Goal: Transaction & Acquisition: Purchase product/service

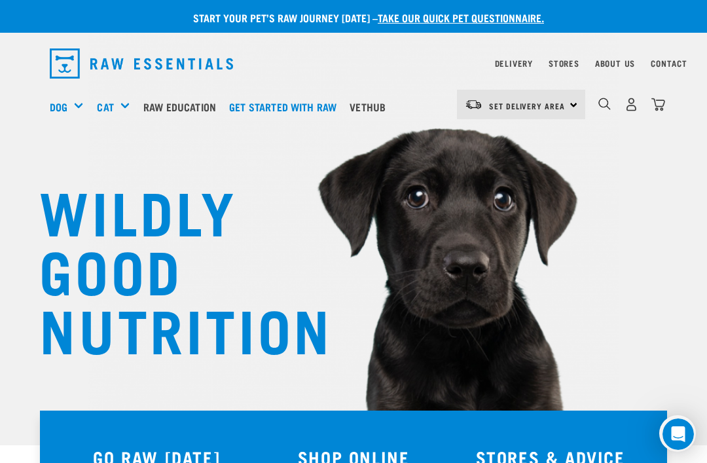
click at [0, 0] on div "Bones" at bounding box center [0, 0] width 0 height 0
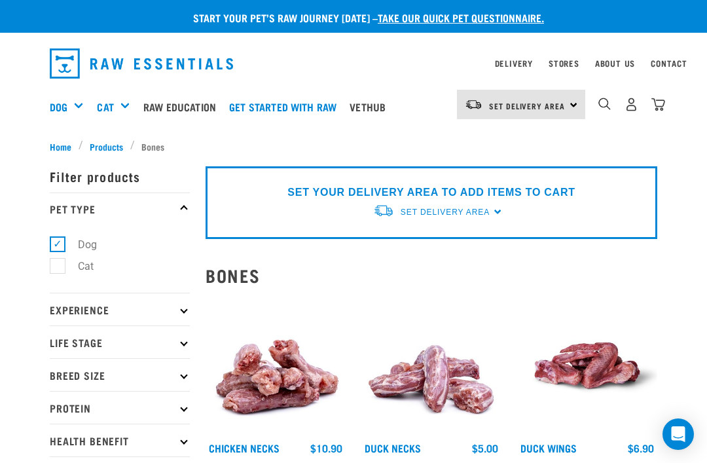
click at [0, 0] on div "Bone Broth" at bounding box center [0, 0] width 0 height 0
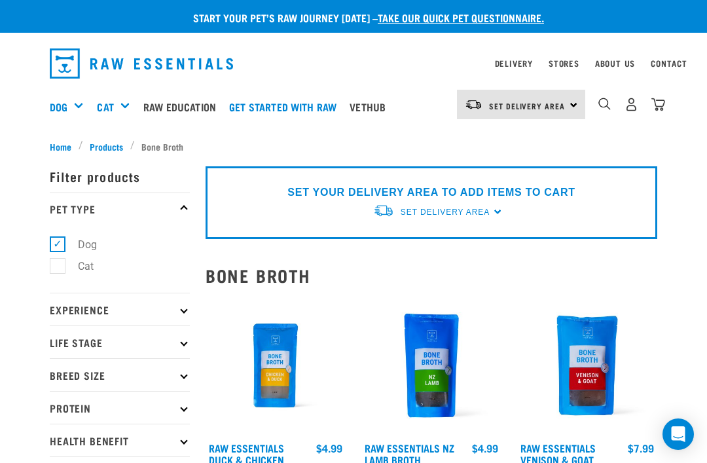
click at [0, 0] on div "Mixes & Minces" at bounding box center [0, 0] width 0 height 0
click at [0, 0] on div "Bulk Frozen" at bounding box center [0, 0] width 0 height 0
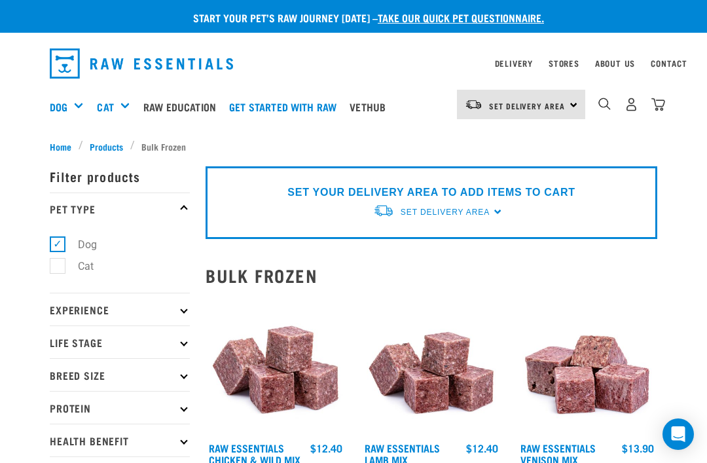
click at [490, 204] on div "Set Delivery Area" at bounding box center [445, 212] width 89 height 24
click at [396, 261] on link "[GEOGRAPHIC_DATA]" at bounding box center [438, 264] width 130 height 22
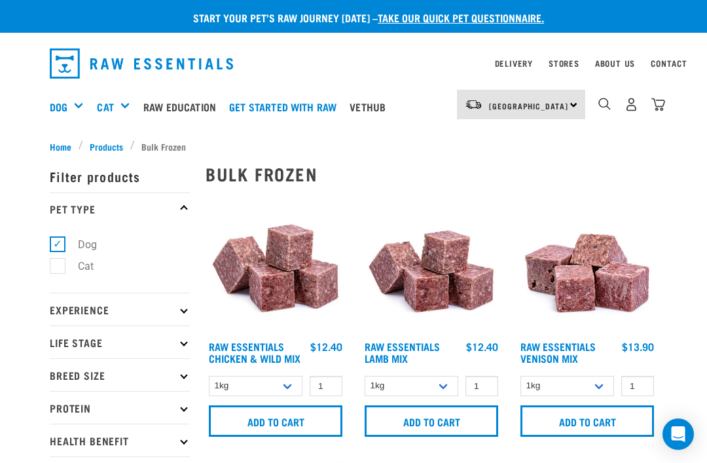
click at [566, 65] on link "Stores" at bounding box center [564, 63] width 31 height 5
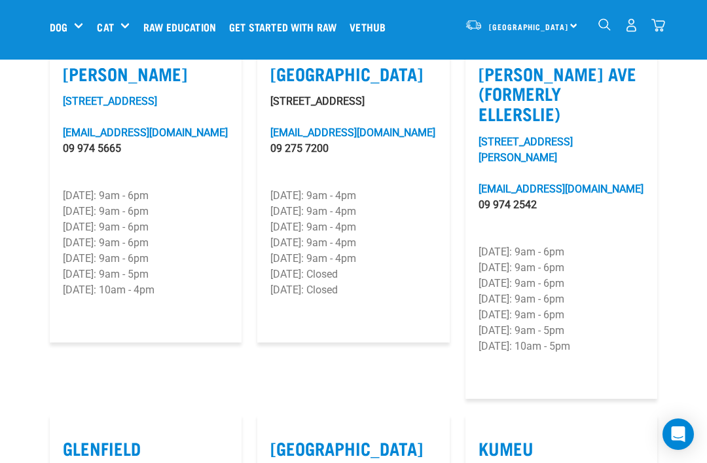
scroll to position [443, 0]
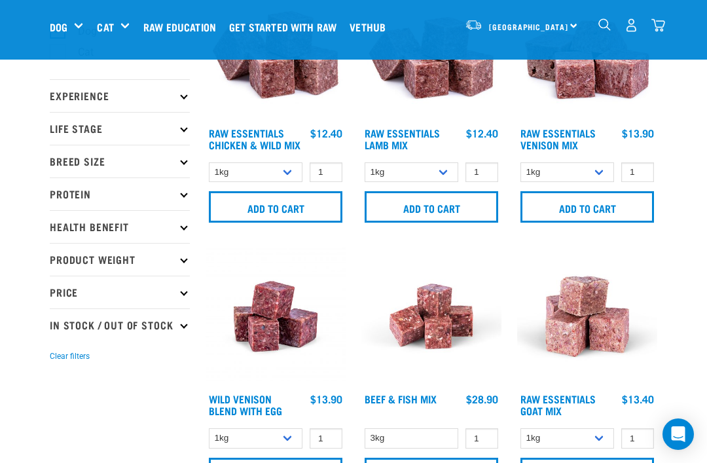
scroll to position [113, 0]
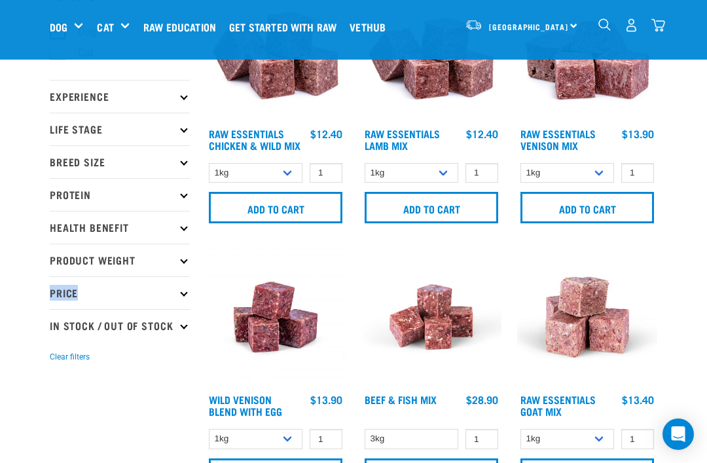
click at [67, 285] on p "Price" at bounding box center [120, 292] width 140 height 33
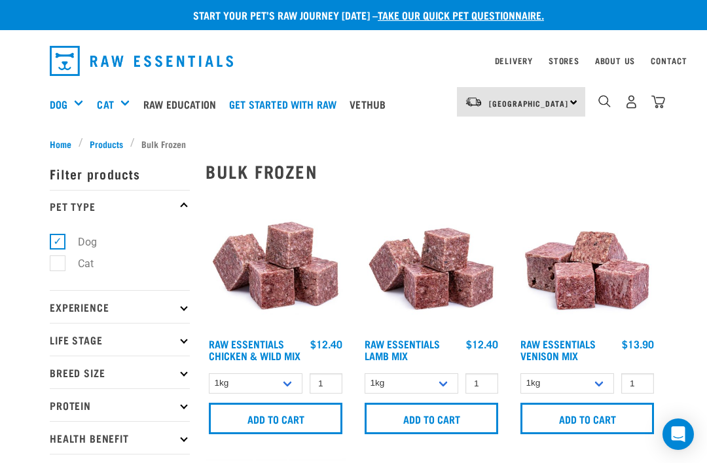
scroll to position [0, 0]
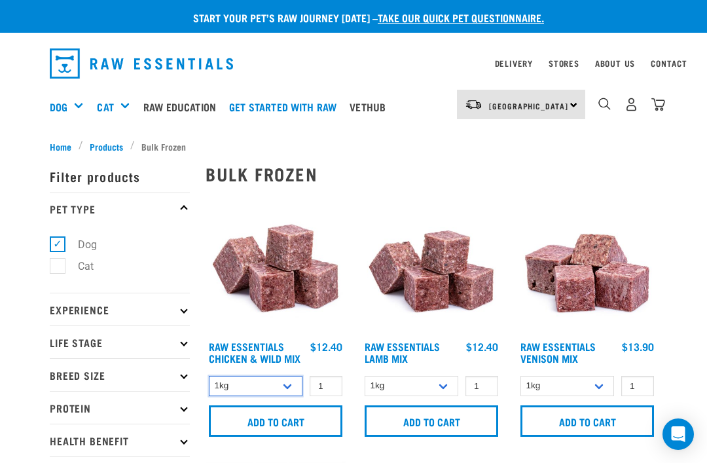
click at [287, 389] on select "1kg 3kg Bulk (10kg)" at bounding box center [256, 386] width 94 height 20
select select "709"
